Goal: Information Seeking & Learning: Learn about a topic

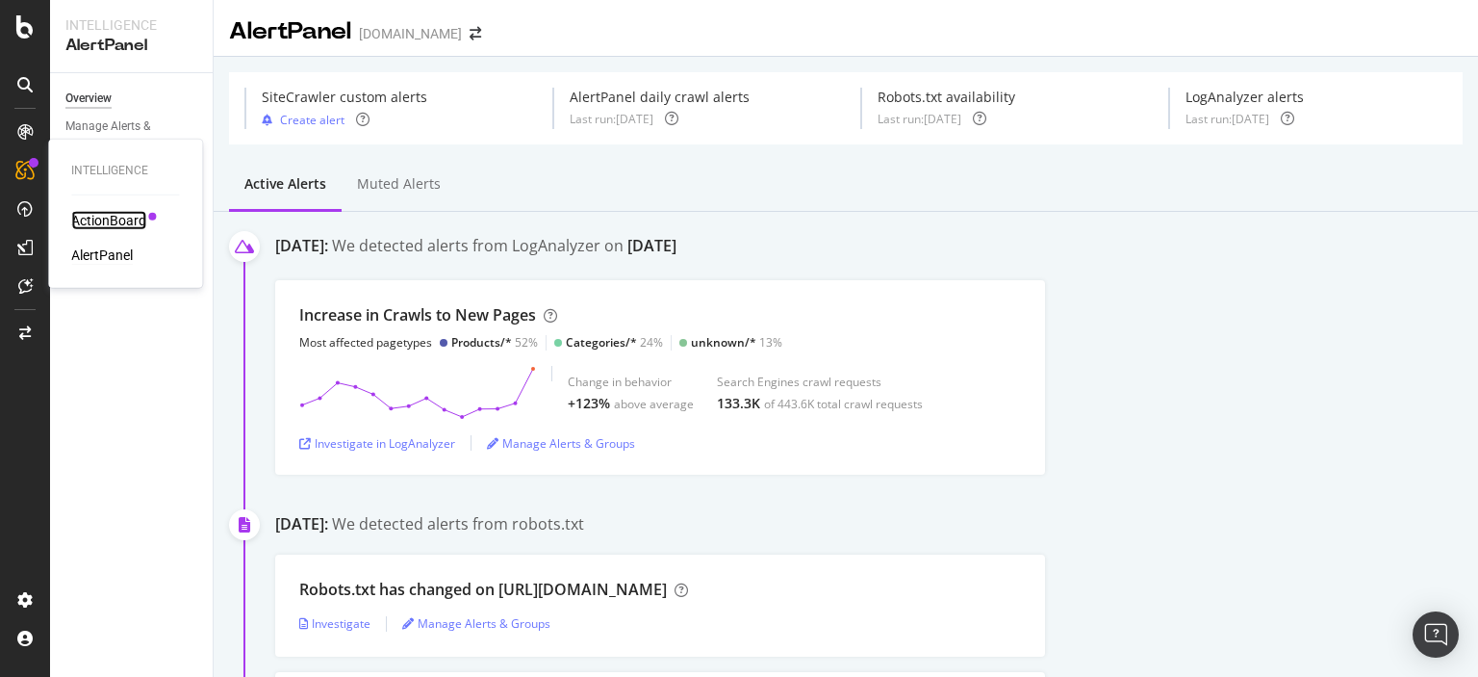
click at [96, 222] on div "ActionBoard" at bounding box center [108, 220] width 75 height 19
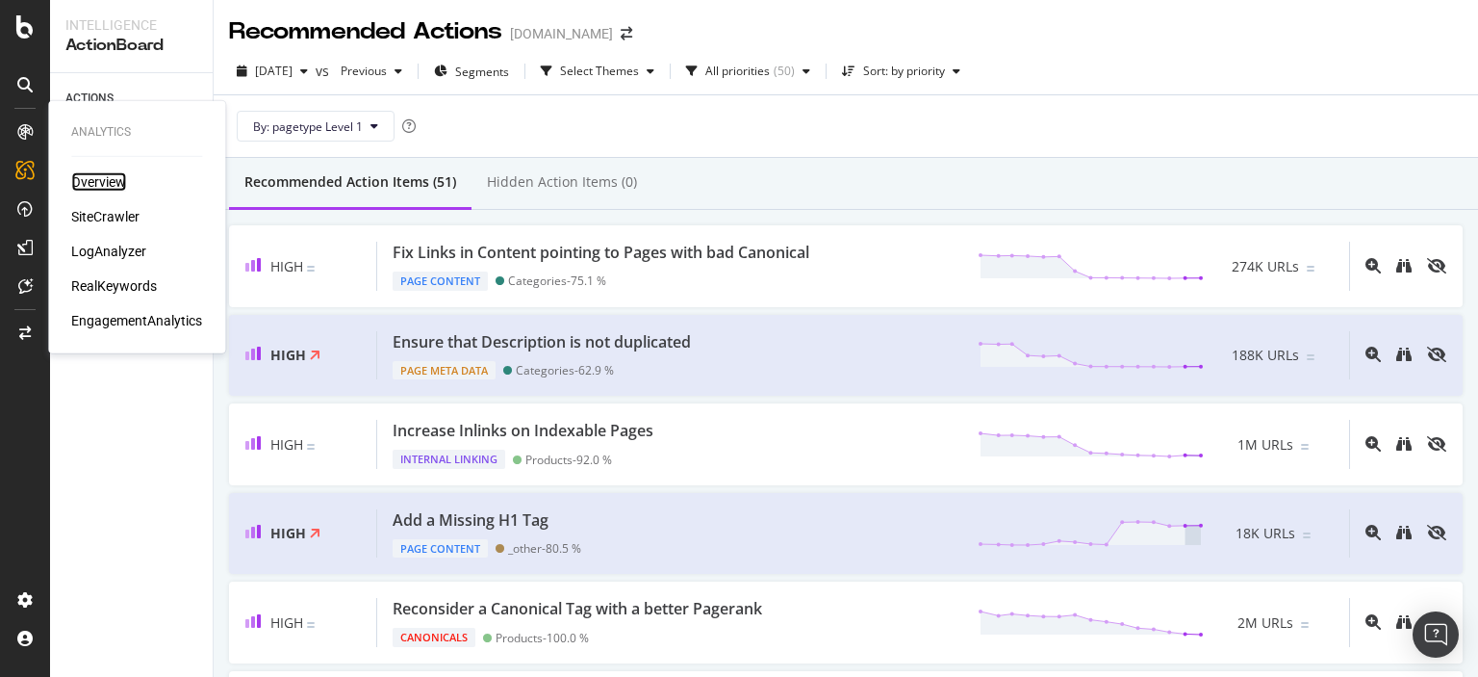
click at [97, 183] on div "Overview" at bounding box center [98, 181] width 55 height 19
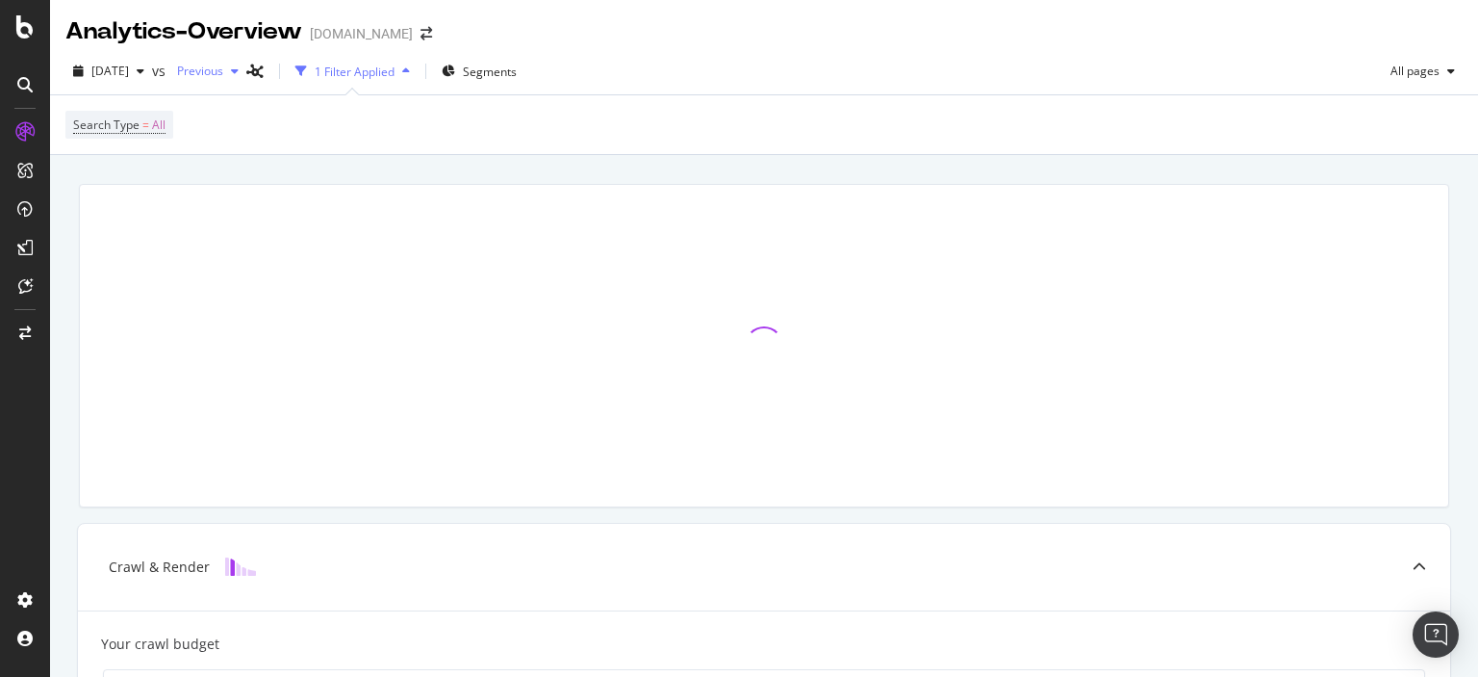
click at [219, 81] on div "Previous" at bounding box center [207, 71] width 77 height 29
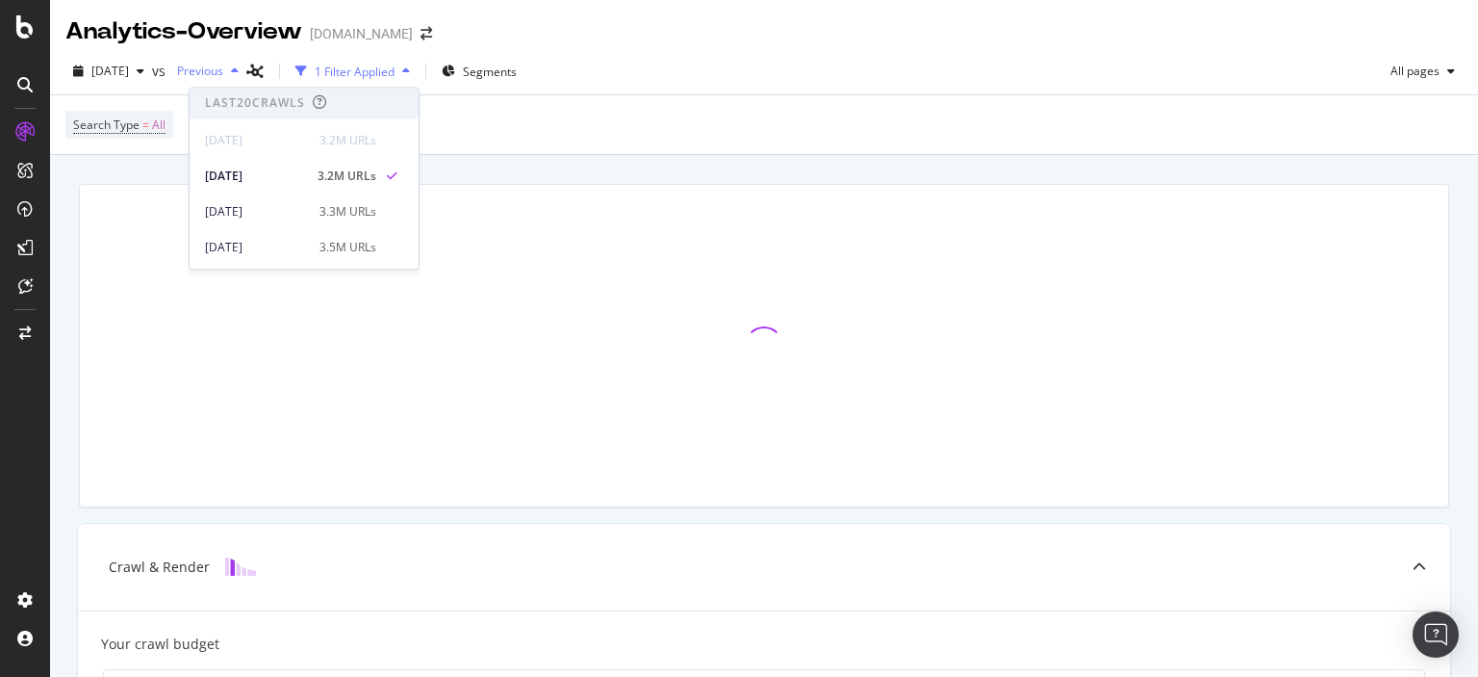
click at [219, 81] on div "Previous" at bounding box center [207, 71] width 77 height 29
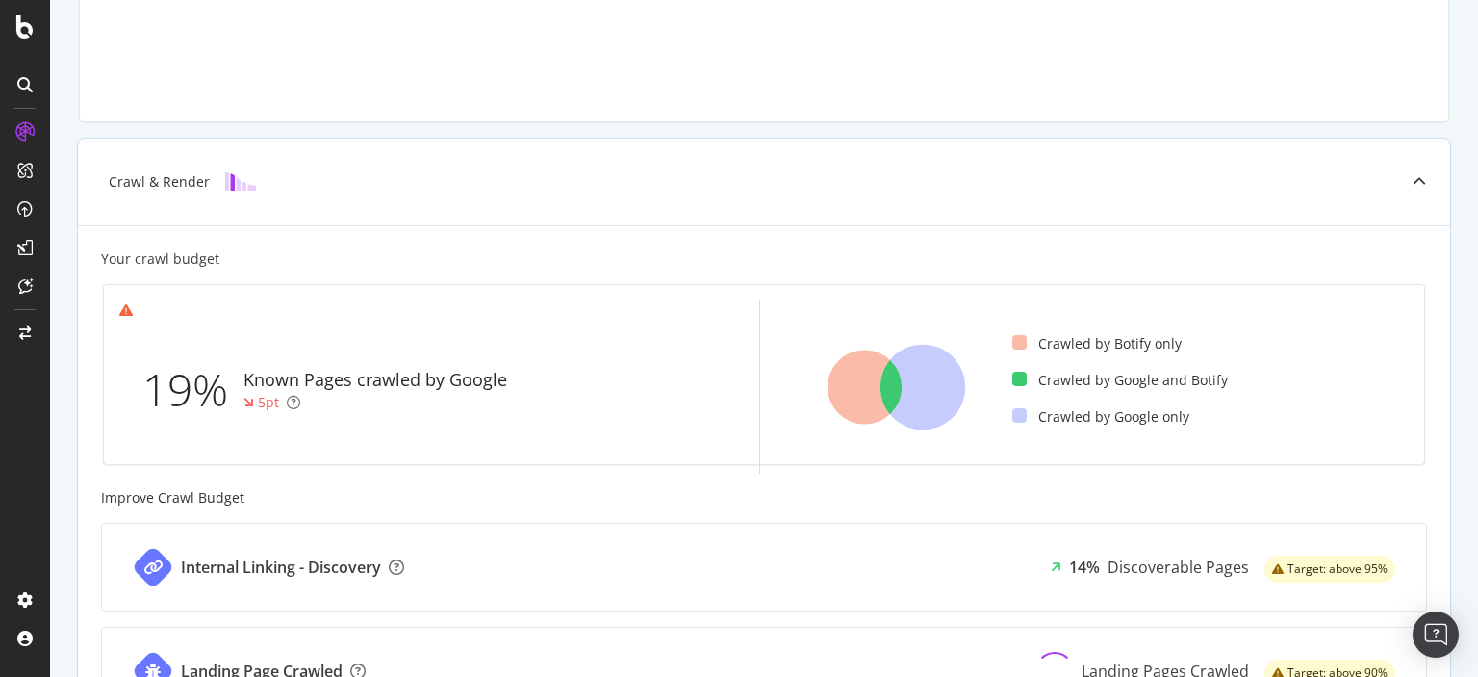
scroll to position [774, 0]
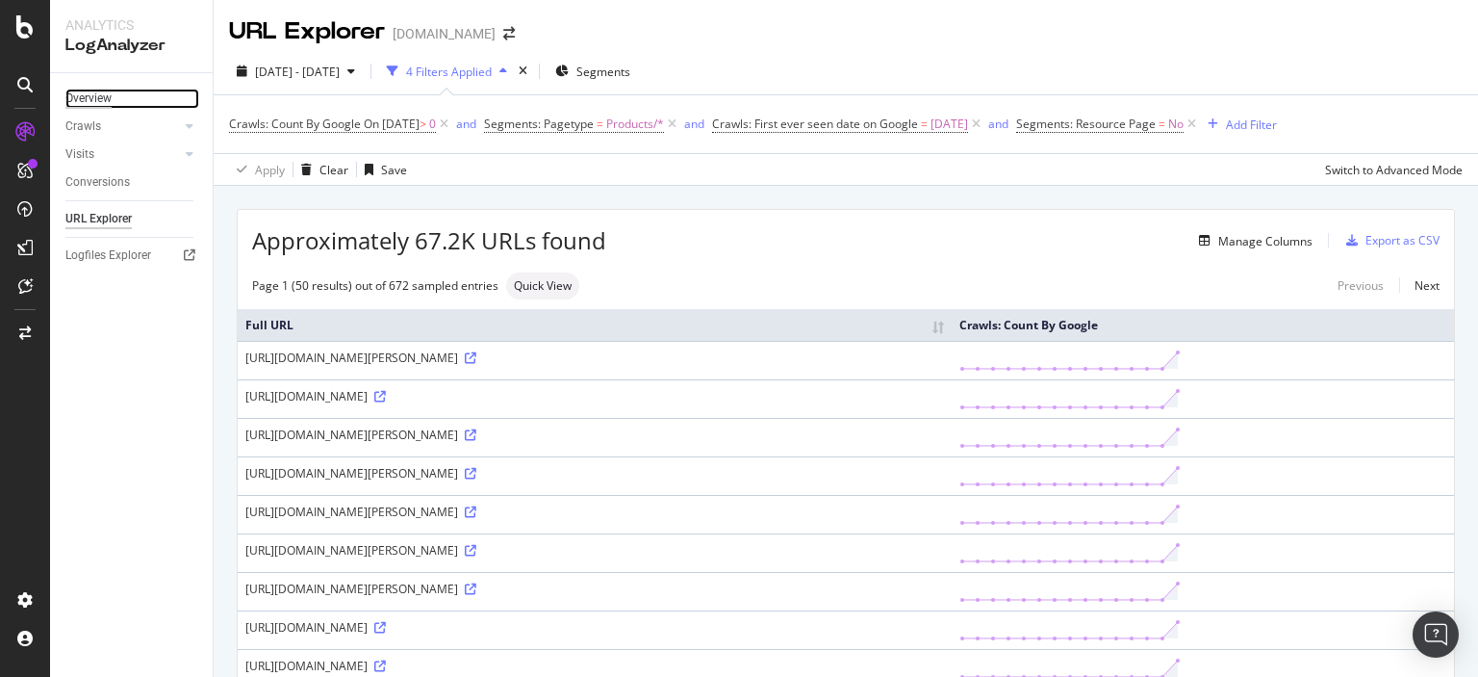
click at [96, 98] on div "Overview" at bounding box center [88, 99] width 46 height 20
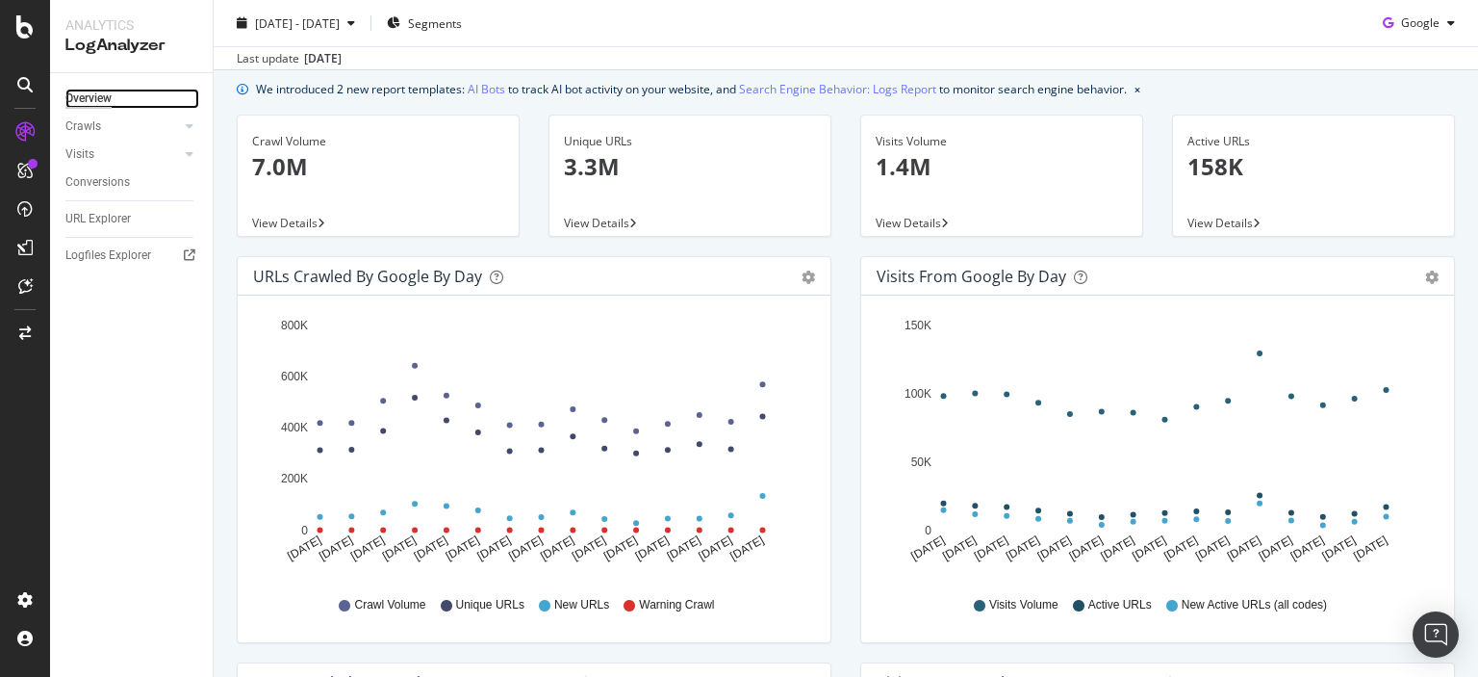
scroll to position [96, 0]
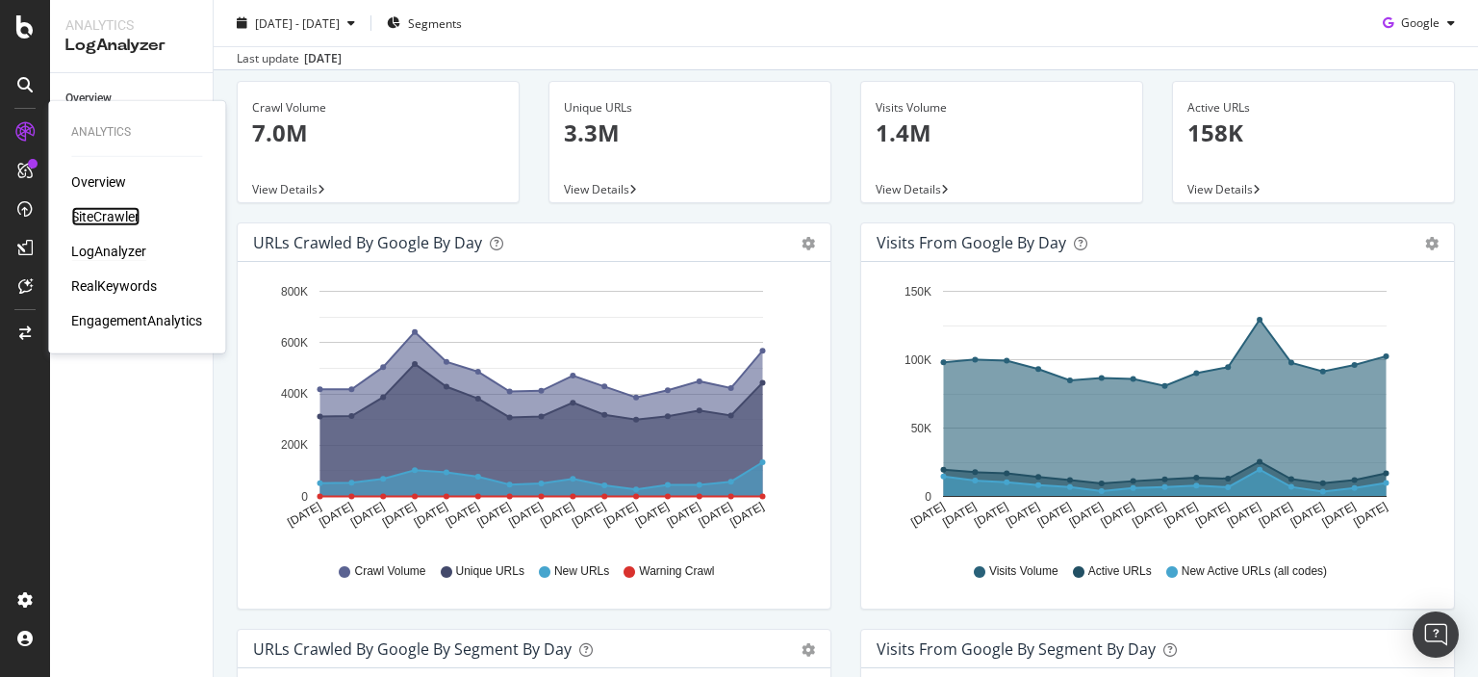
click at [104, 210] on div "SiteCrawler" at bounding box center [105, 216] width 68 height 19
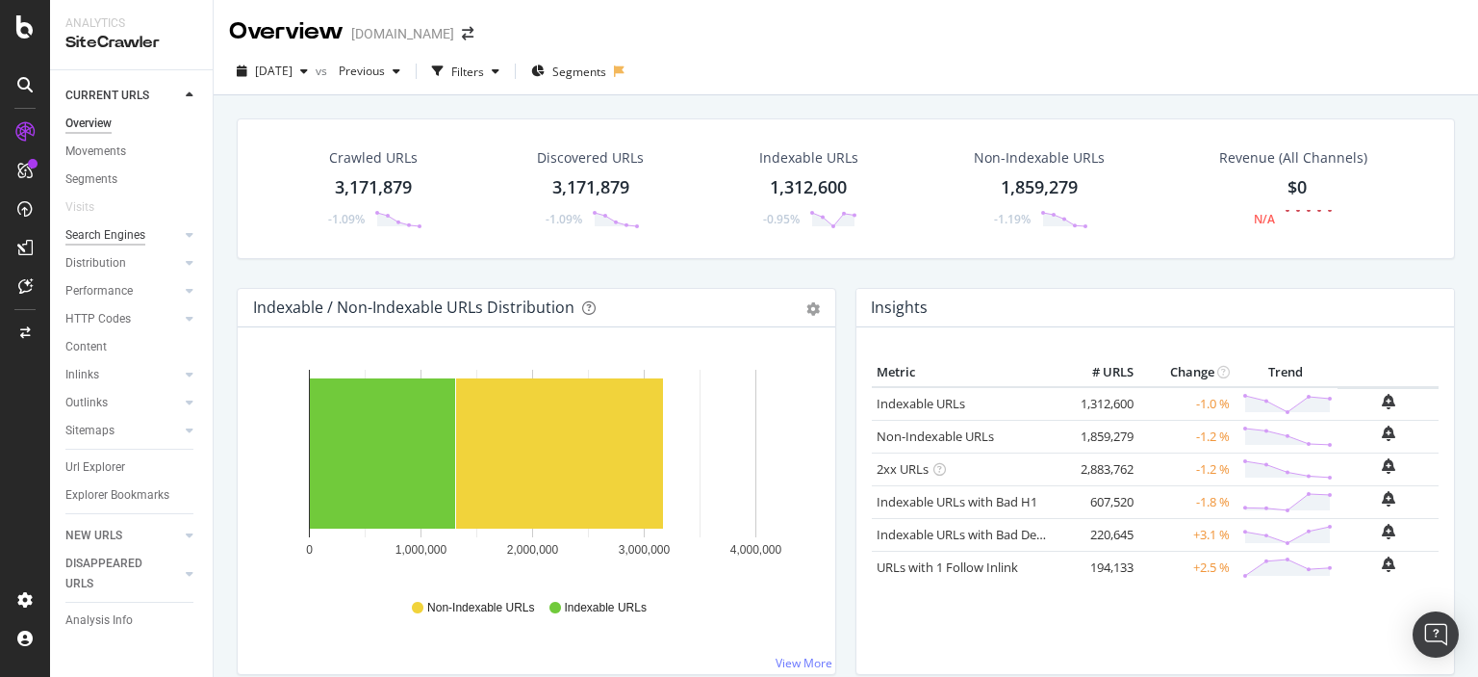
click at [112, 233] on div "Search Engines" at bounding box center [105, 235] width 80 height 20
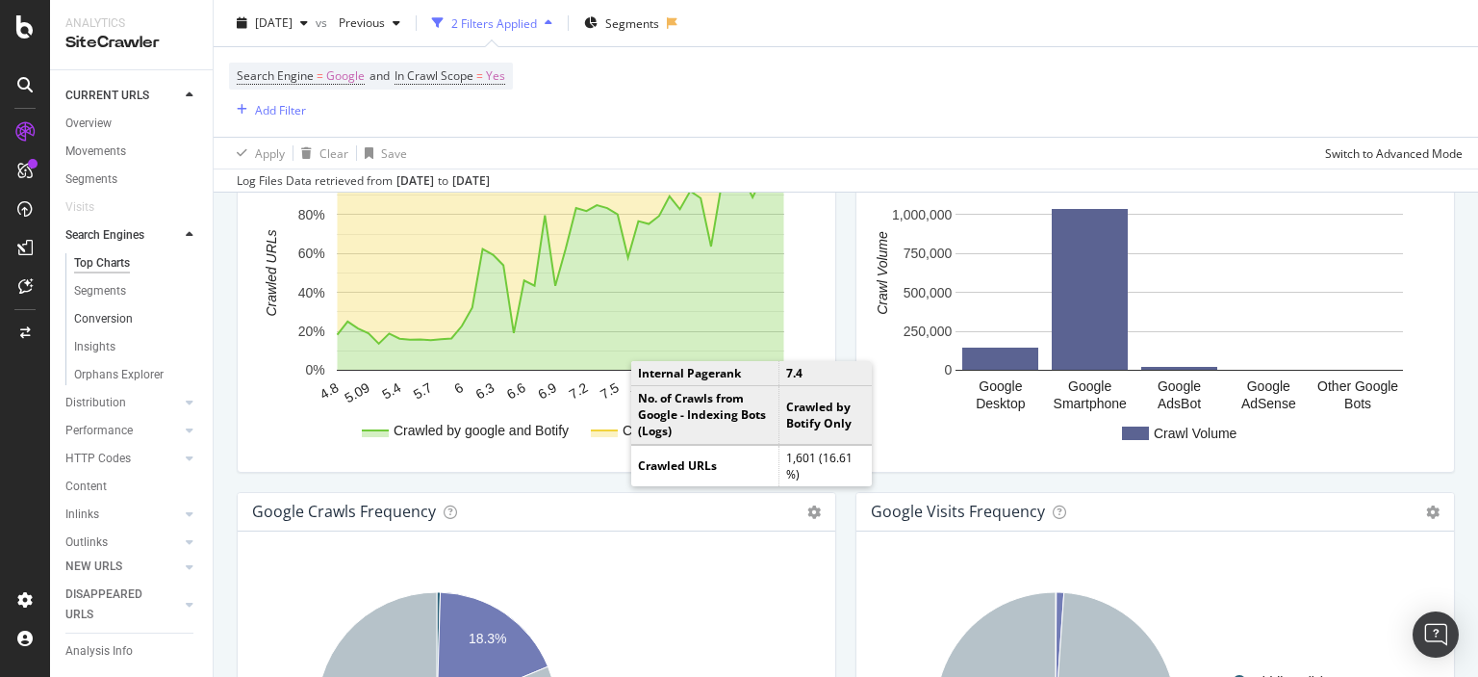
scroll to position [1987, 0]
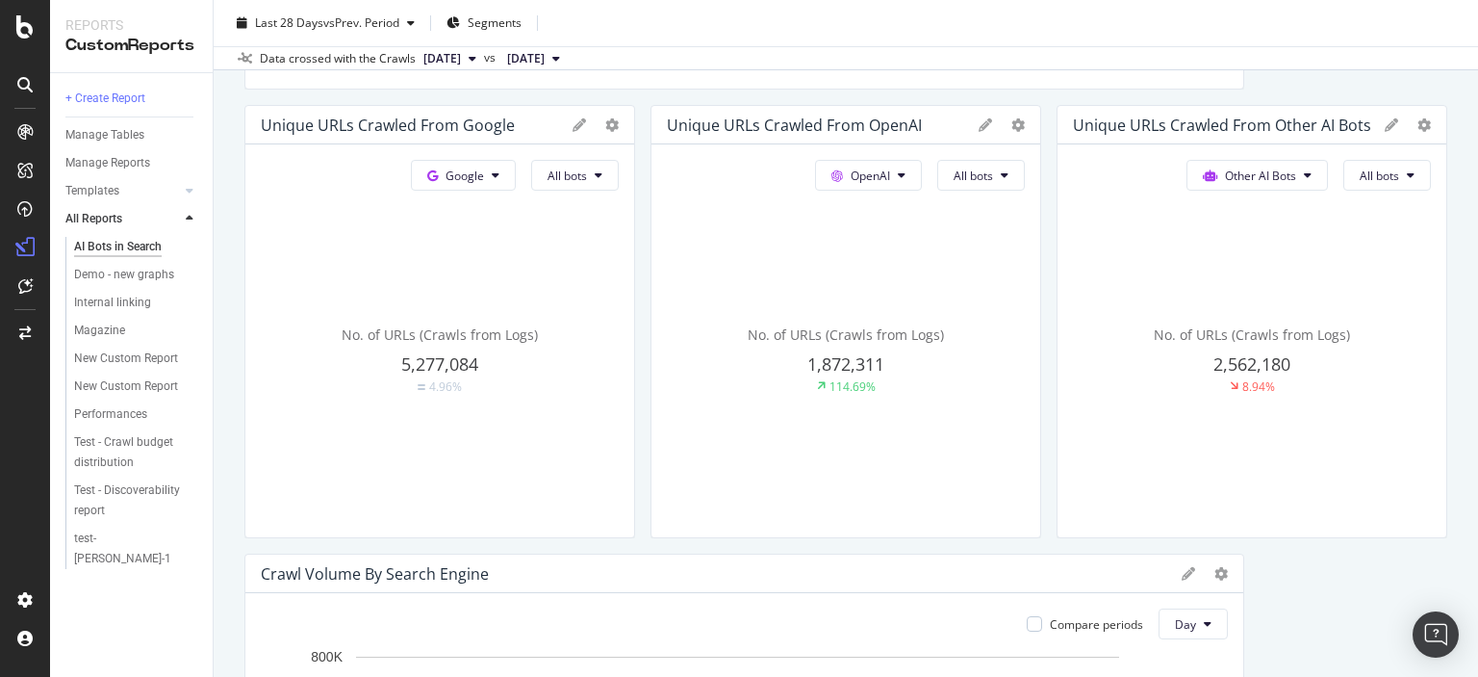
scroll to position [674, 0]
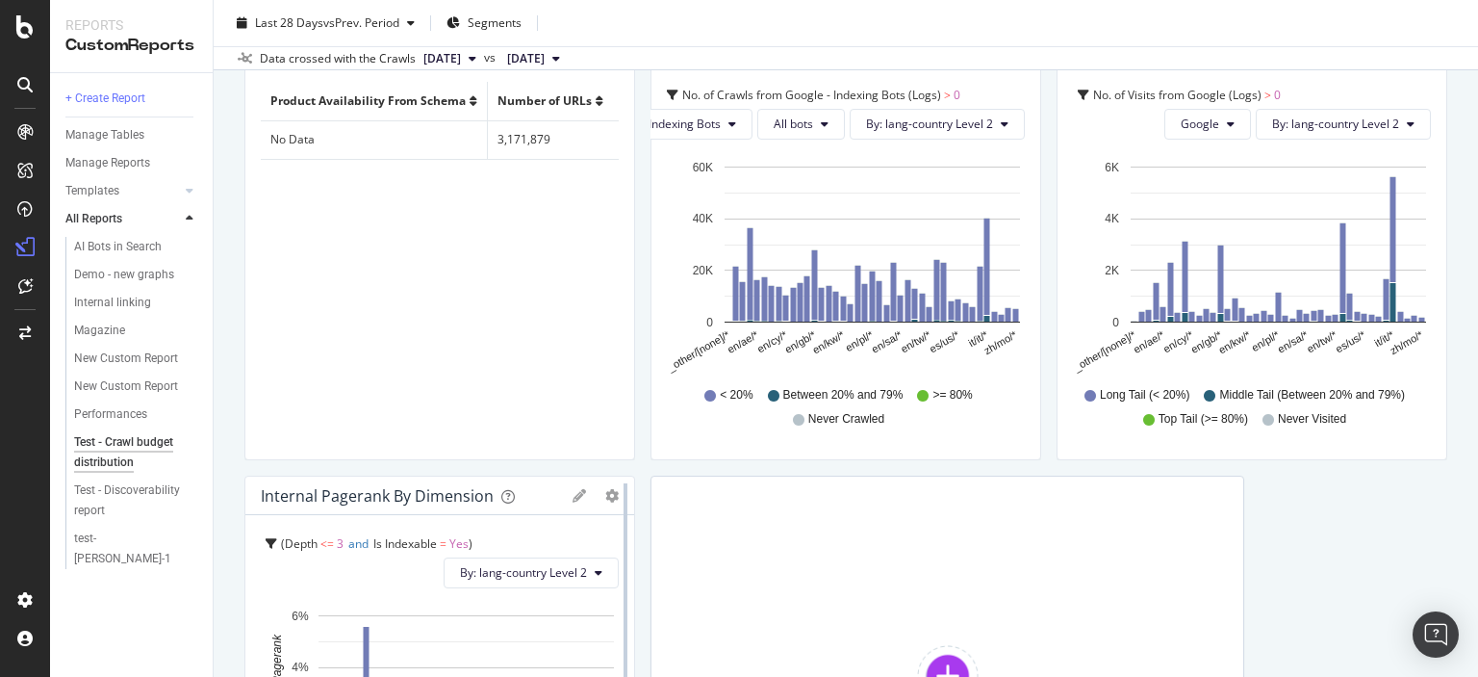
scroll to position [366, 0]
